Goal: Navigation & Orientation: Find specific page/section

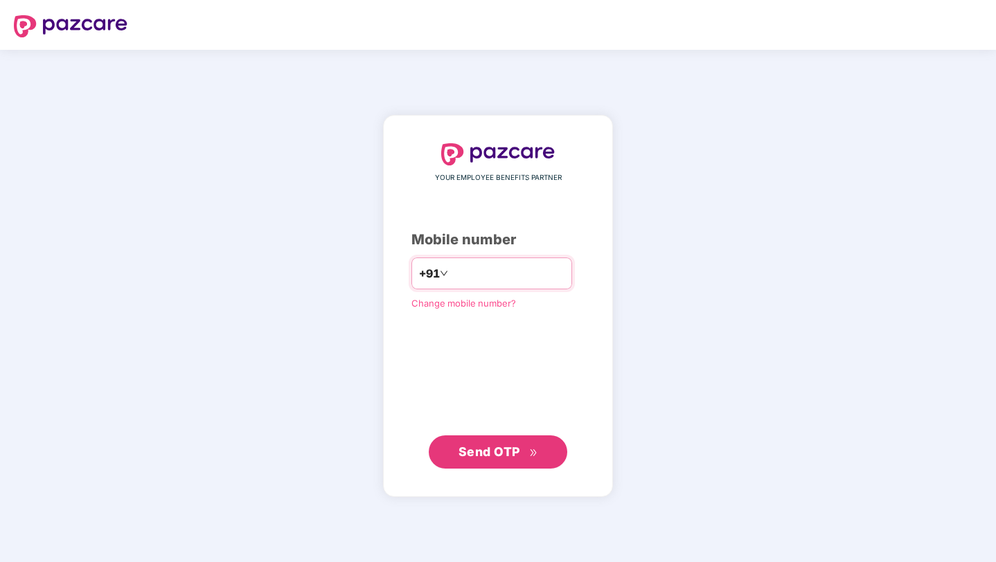
click at [492, 286] on div "+91" at bounding box center [491, 274] width 161 height 32
click at [489, 274] on input "number" at bounding box center [508, 273] width 114 height 22
type input "**********"
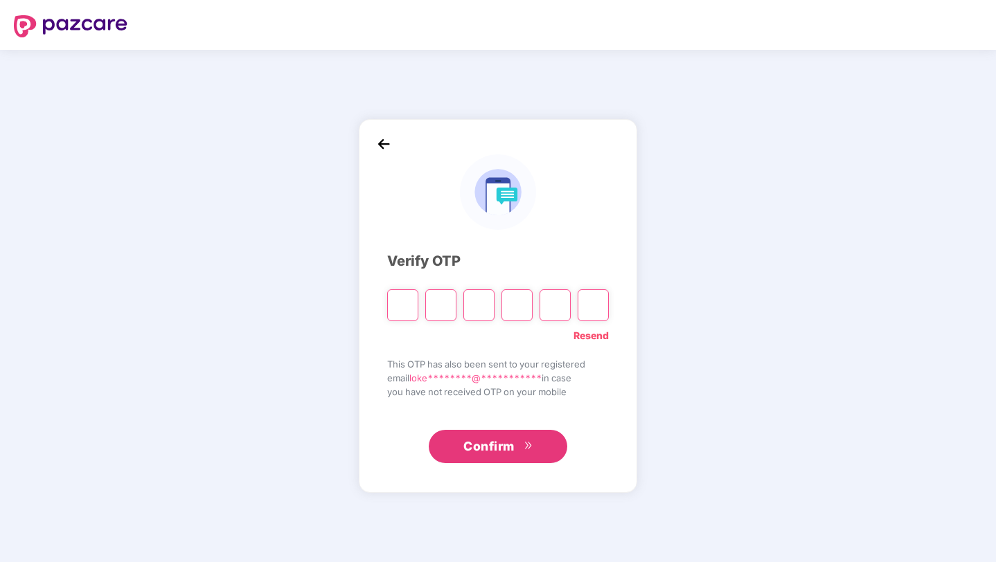
type input "*"
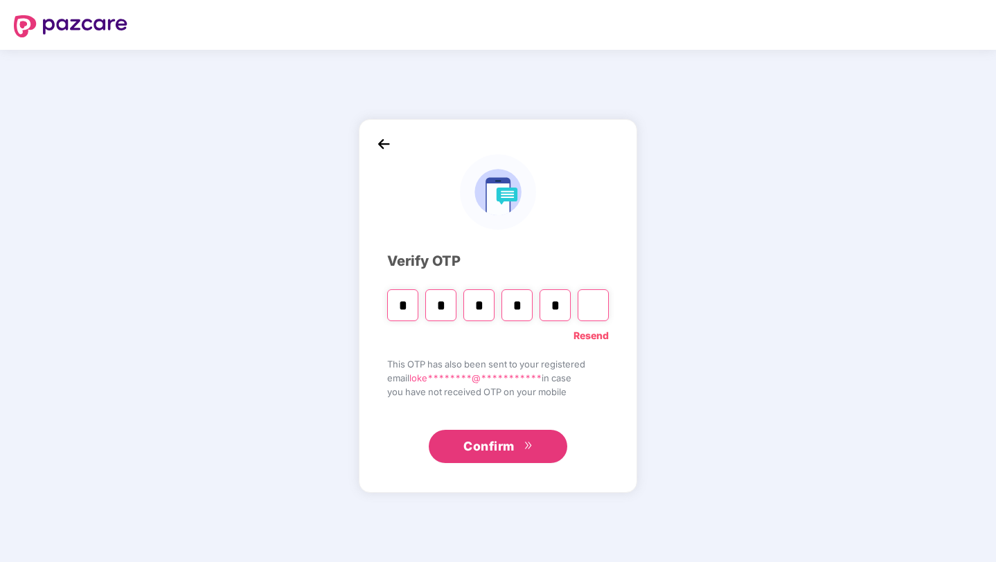
type input "*"
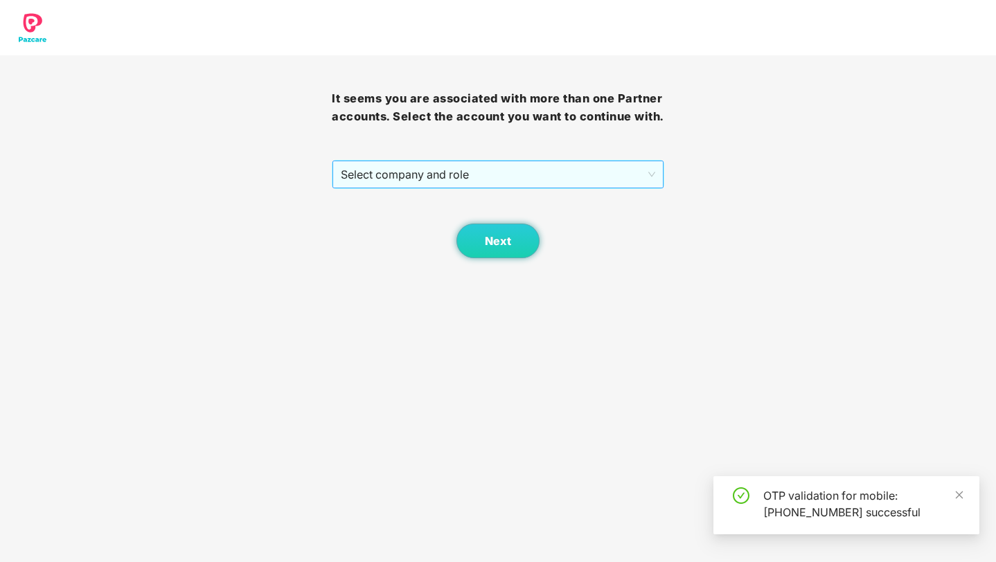
click at [584, 188] on span "Select company and role" at bounding box center [498, 174] width 314 height 26
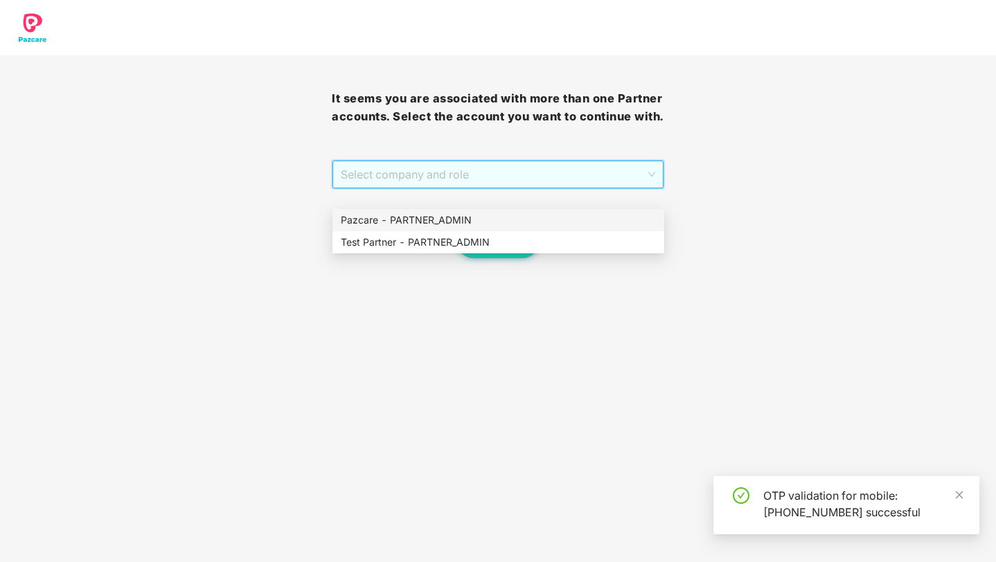
click at [514, 213] on div "Pazcare - PARTNER_ADMIN" at bounding box center [498, 220] width 315 height 15
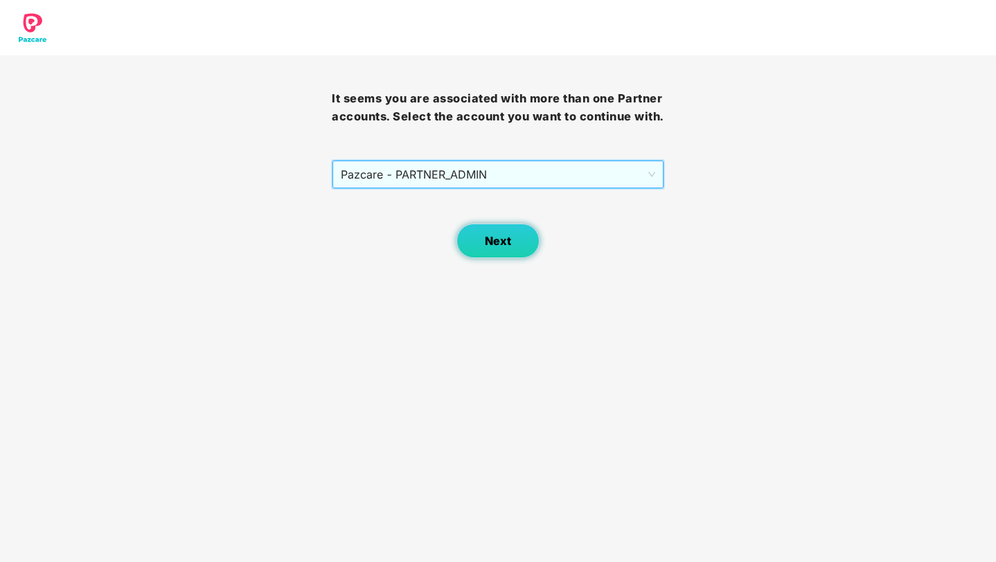
click at [492, 248] on span "Next" at bounding box center [498, 241] width 26 height 13
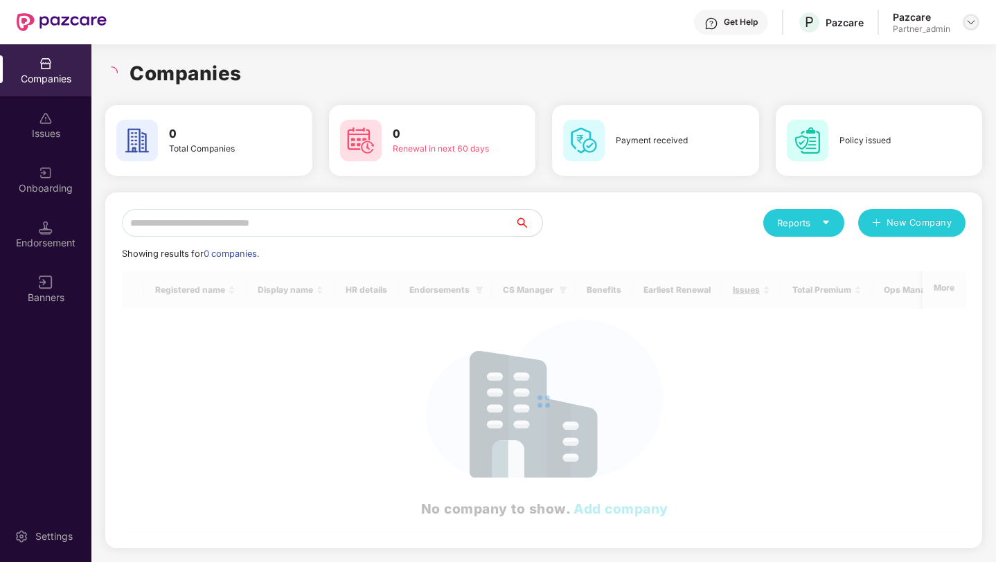
click at [973, 27] on img at bounding box center [970, 22] width 11 height 11
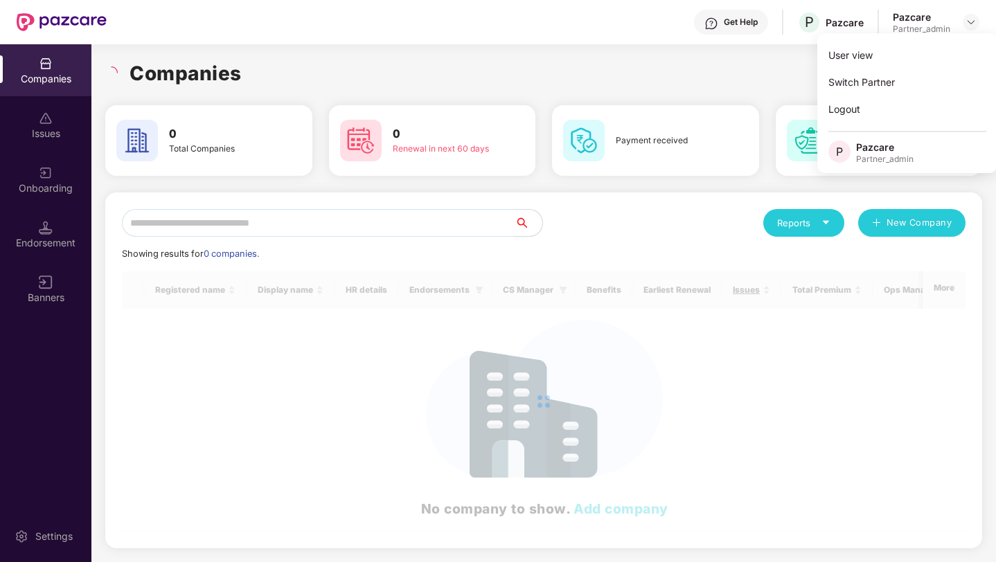
click at [765, 58] on div "Companies" at bounding box center [543, 73] width 877 height 30
